Goal: Transaction & Acquisition: Purchase product/service

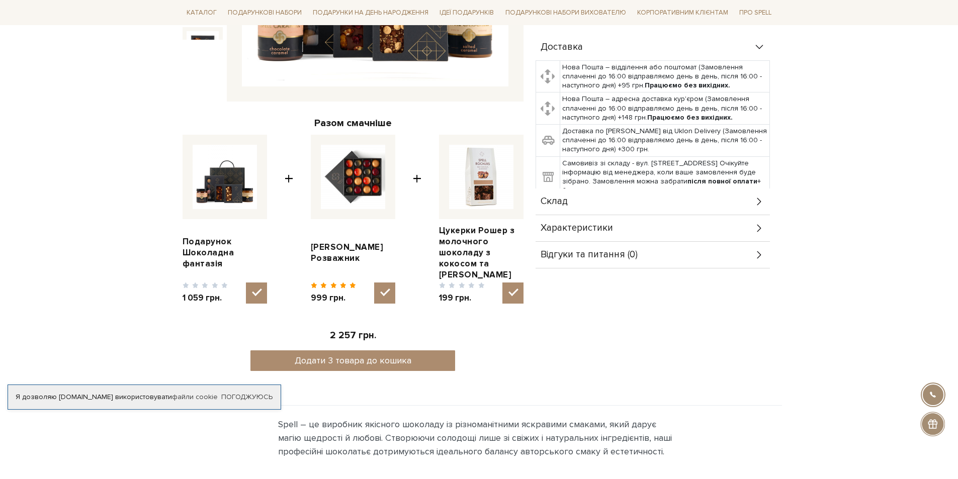
scroll to position [352, 0]
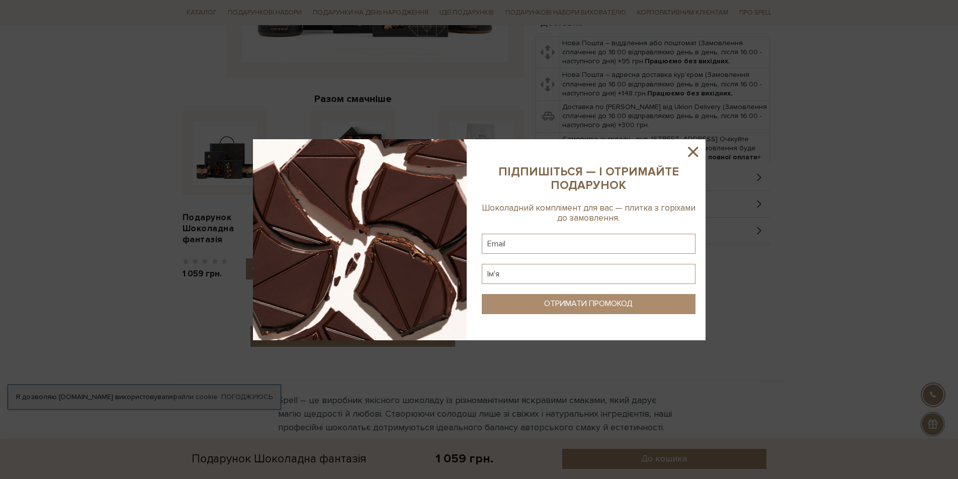
click at [691, 150] on icon at bounding box center [693, 152] width 10 height 10
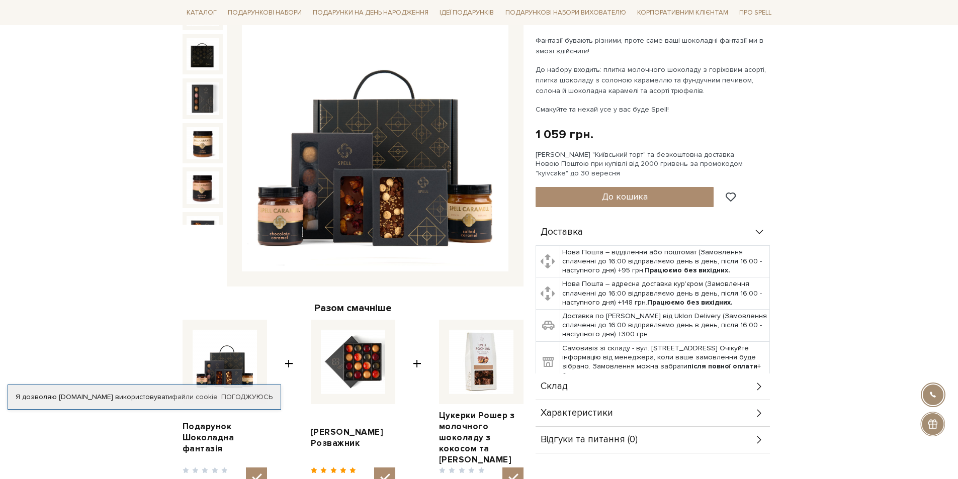
scroll to position [0, 0]
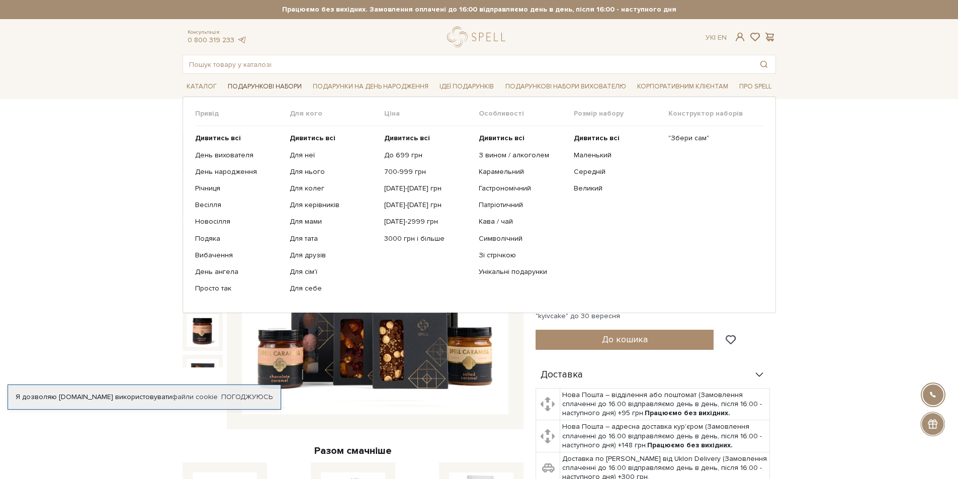
click at [273, 83] on link "Подарункові набори" at bounding box center [265, 87] width 82 height 16
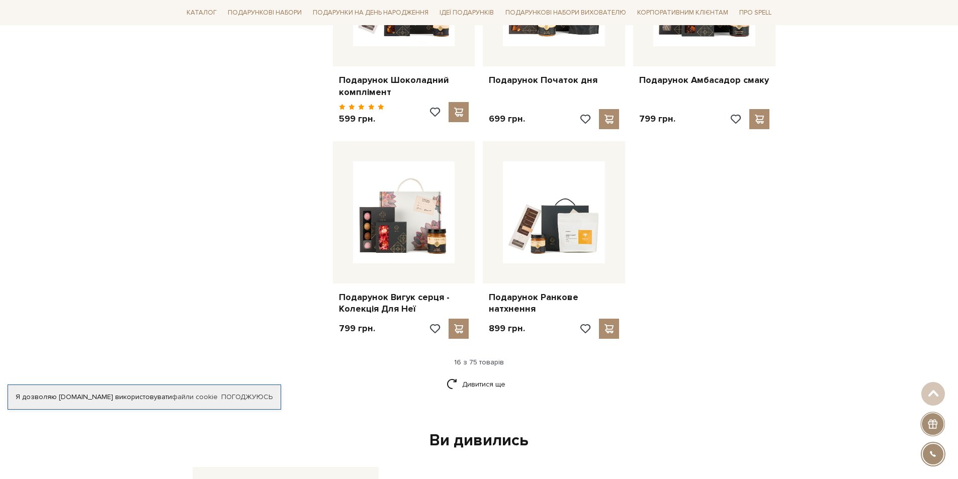
scroll to position [1157, 0]
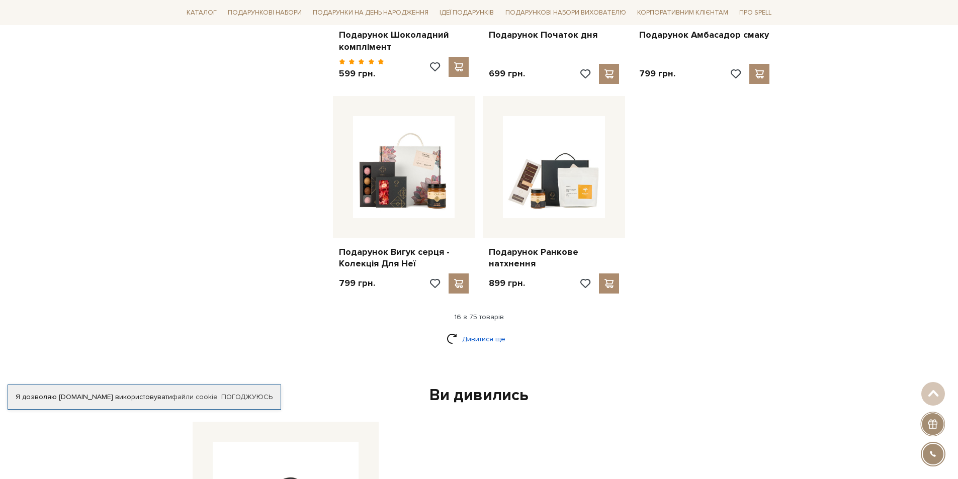
click at [477, 330] on link "Дивитися ще" at bounding box center [479, 339] width 65 height 18
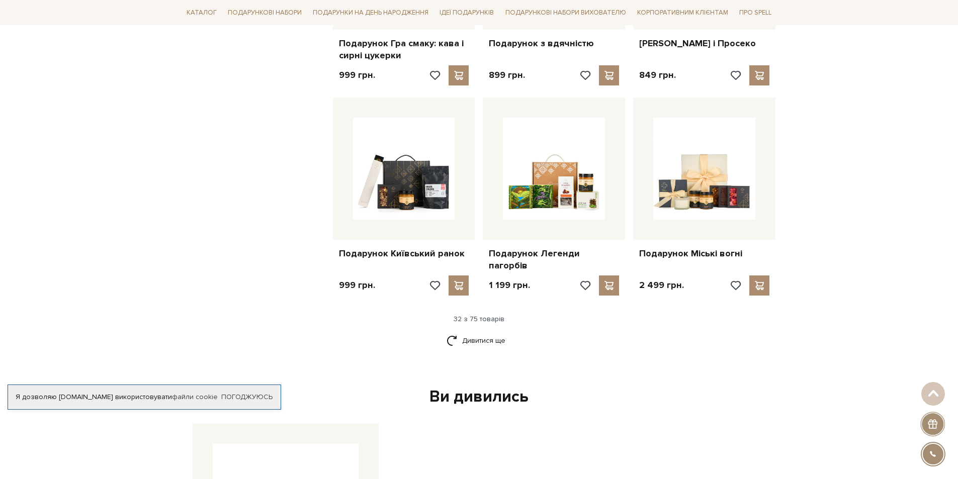
scroll to position [2213, 0]
click at [490, 331] on link "Дивитися ще" at bounding box center [479, 340] width 65 height 18
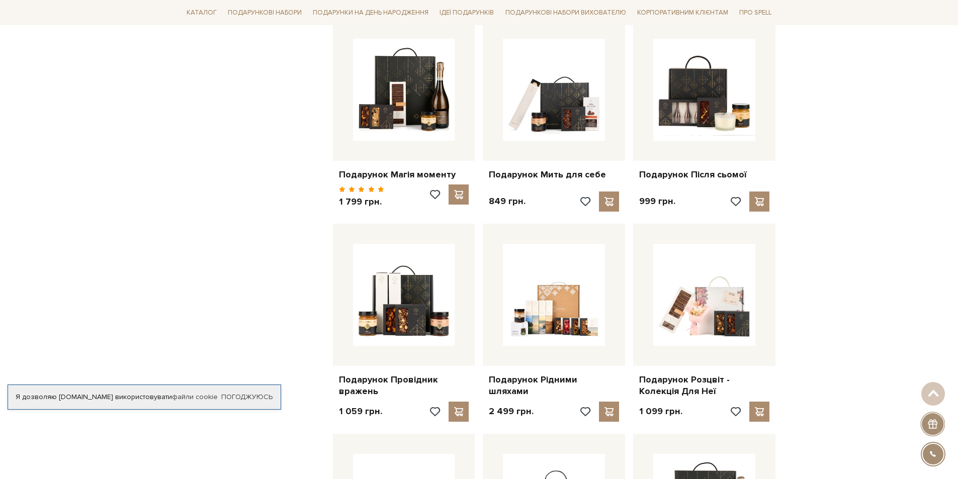
scroll to position [2464, 0]
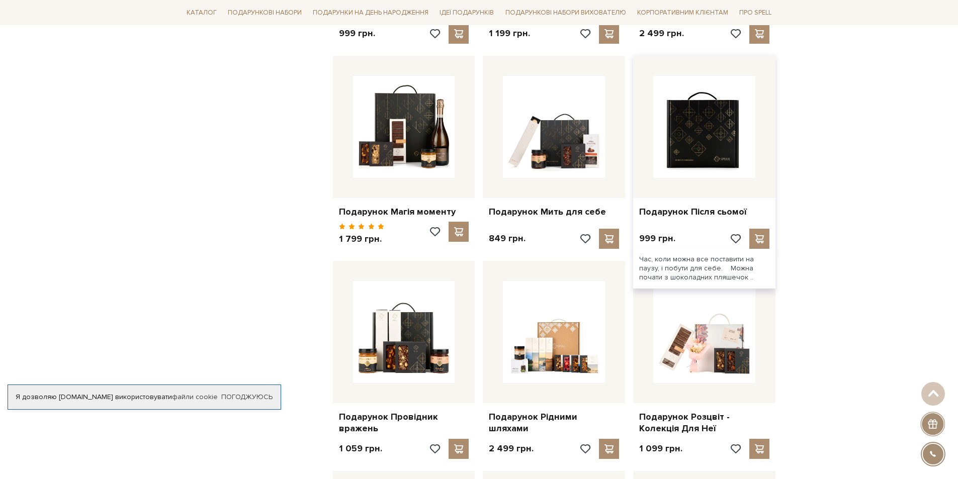
click at [711, 133] on img at bounding box center [704, 127] width 102 height 102
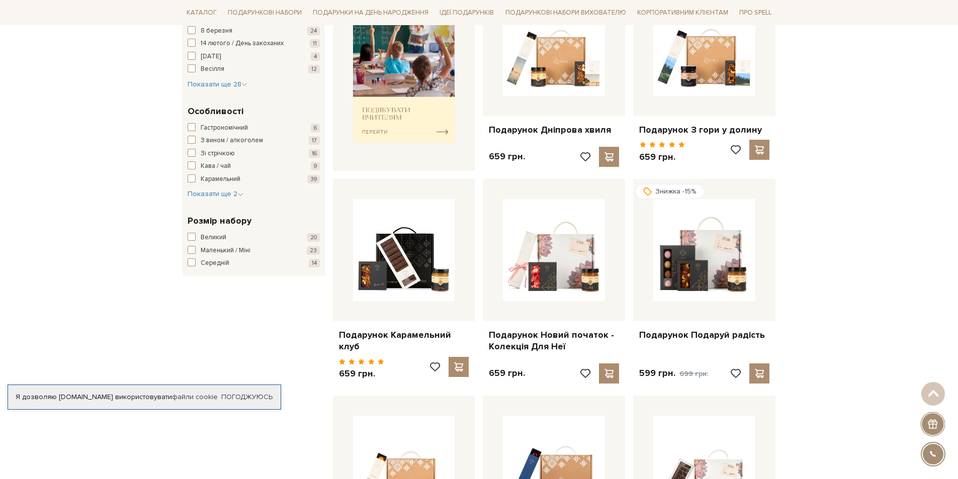
scroll to position [432, 0]
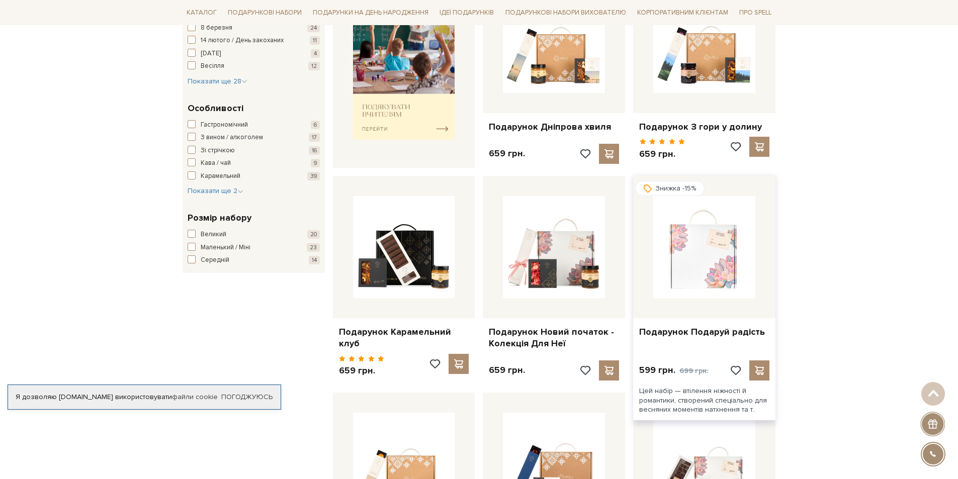
click at [715, 281] on img at bounding box center [704, 247] width 102 height 102
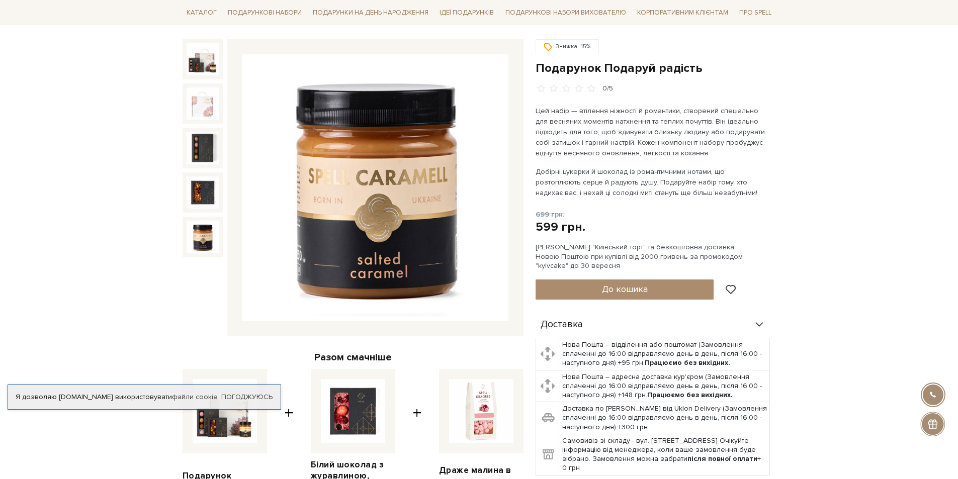
scroll to position [352, 0]
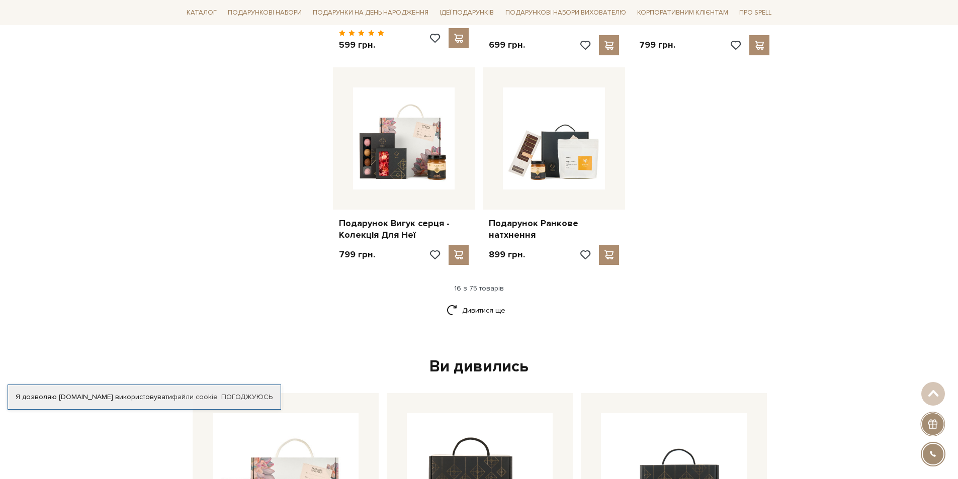
scroll to position [1186, 0]
click at [482, 303] on link "Дивитися ще" at bounding box center [479, 310] width 65 height 18
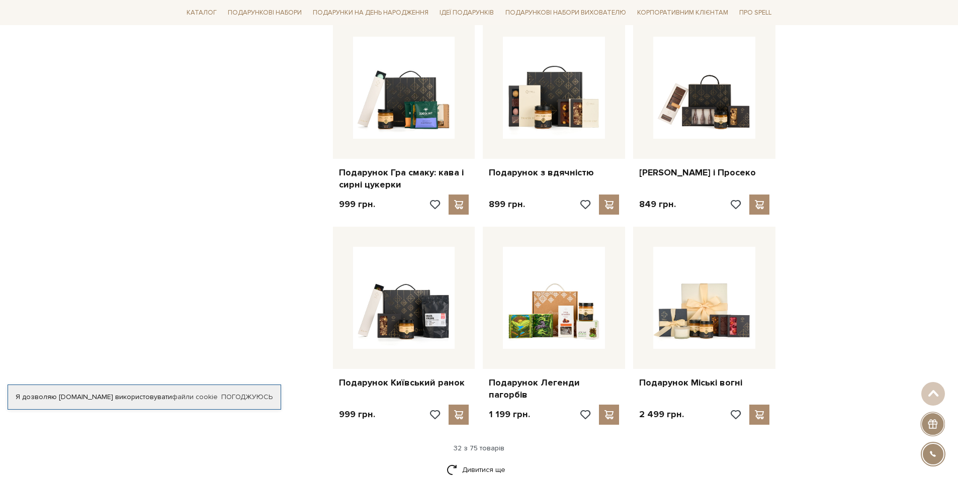
scroll to position [2091, 0]
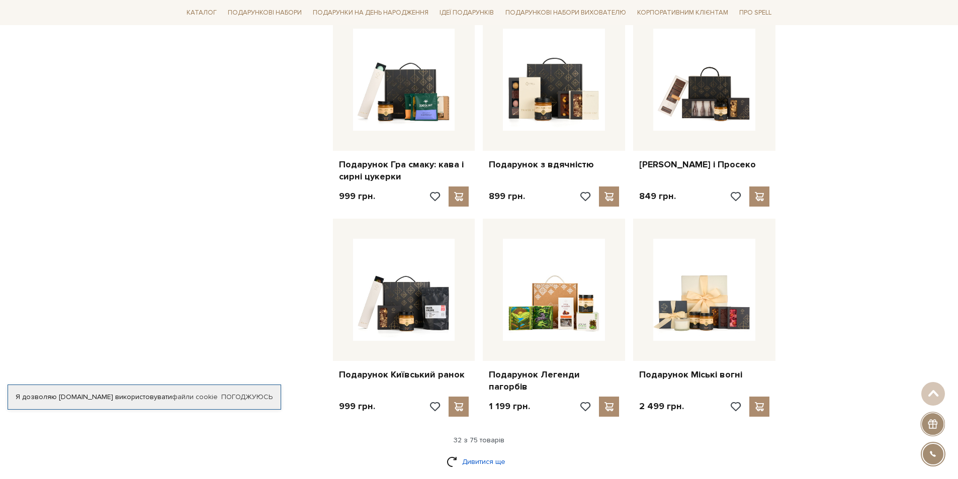
click at [475, 453] on link "Дивитися ще" at bounding box center [479, 462] width 65 height 18
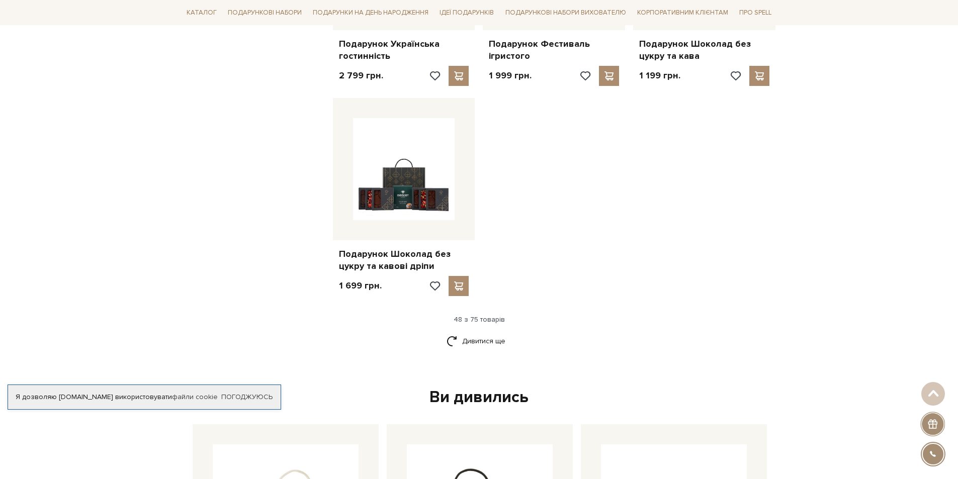
scroll to position [3499, 0]
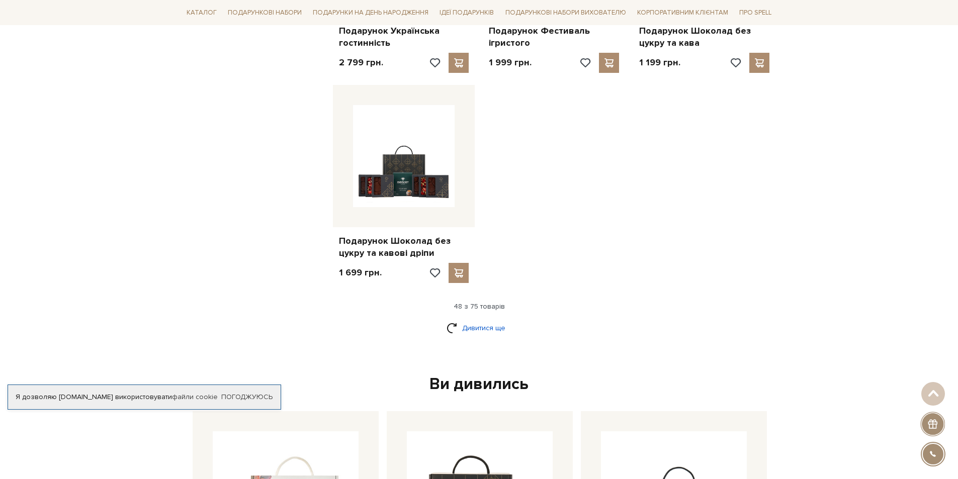
click at [484, 319] on link "Дивитися ще" at bounding box center [479, 328] width 65 height 18
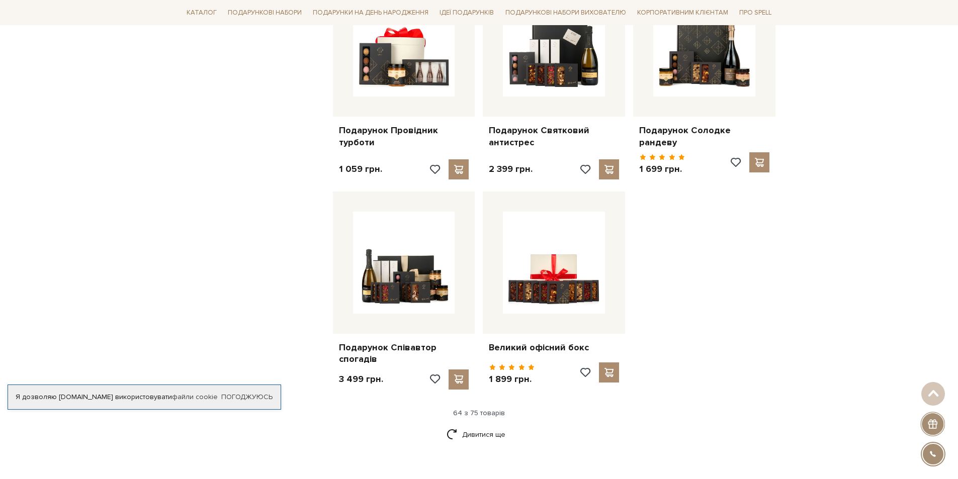
scroll to position [4454, 0]
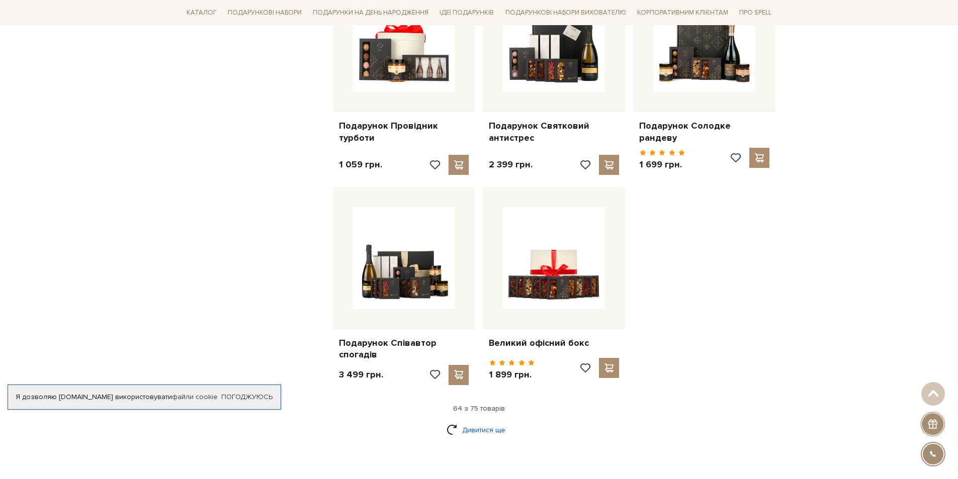
click at [483, 421] on link "Дивитися ще" at bounding box center [479, 430] width 65 height 18
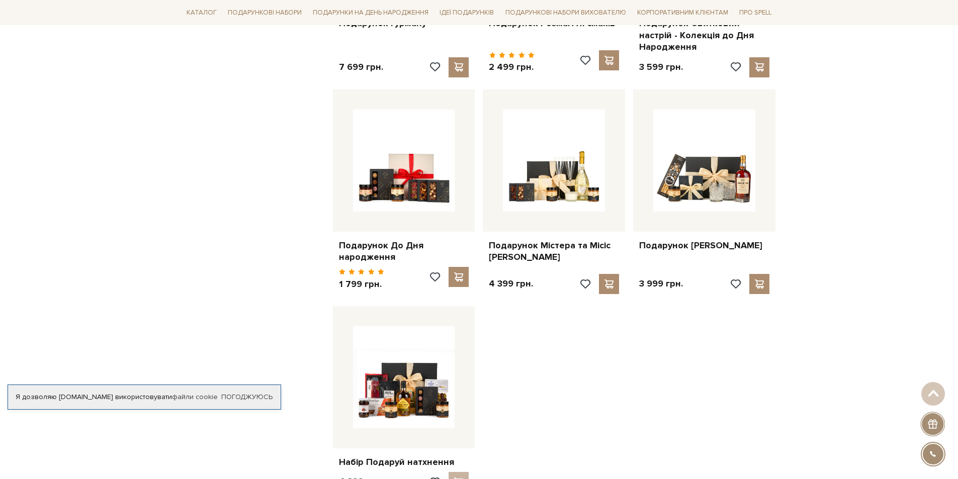
scroll to position [5209, 0]
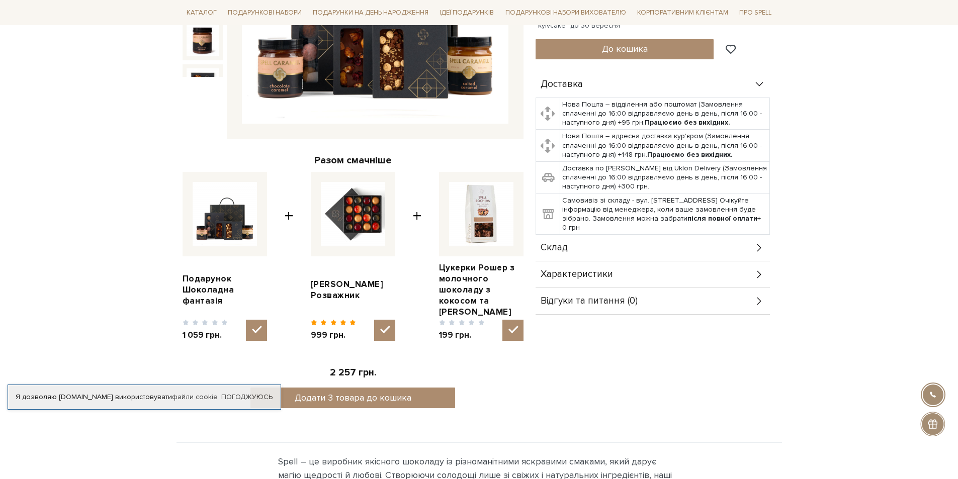
scroll to position [201, 0]
